Goal: Transaction & Acquisition: Purchase product/service

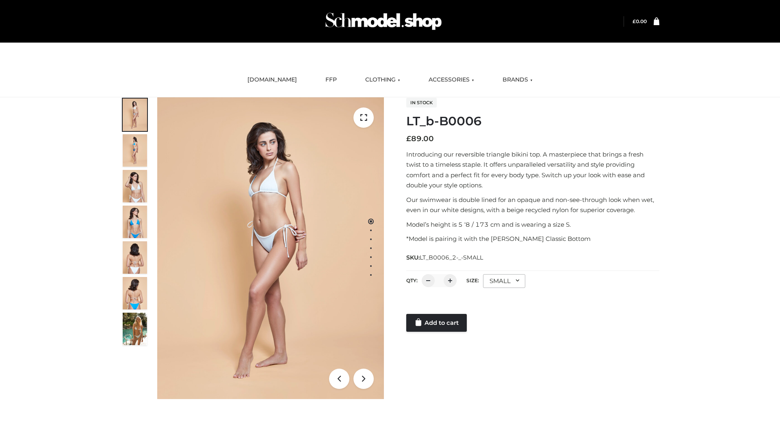
click at [437, 323] on link "Add to cart" at bounding box center [436, 323] width 60 height 18
